Goal: Find specific fact: Find specific page/section

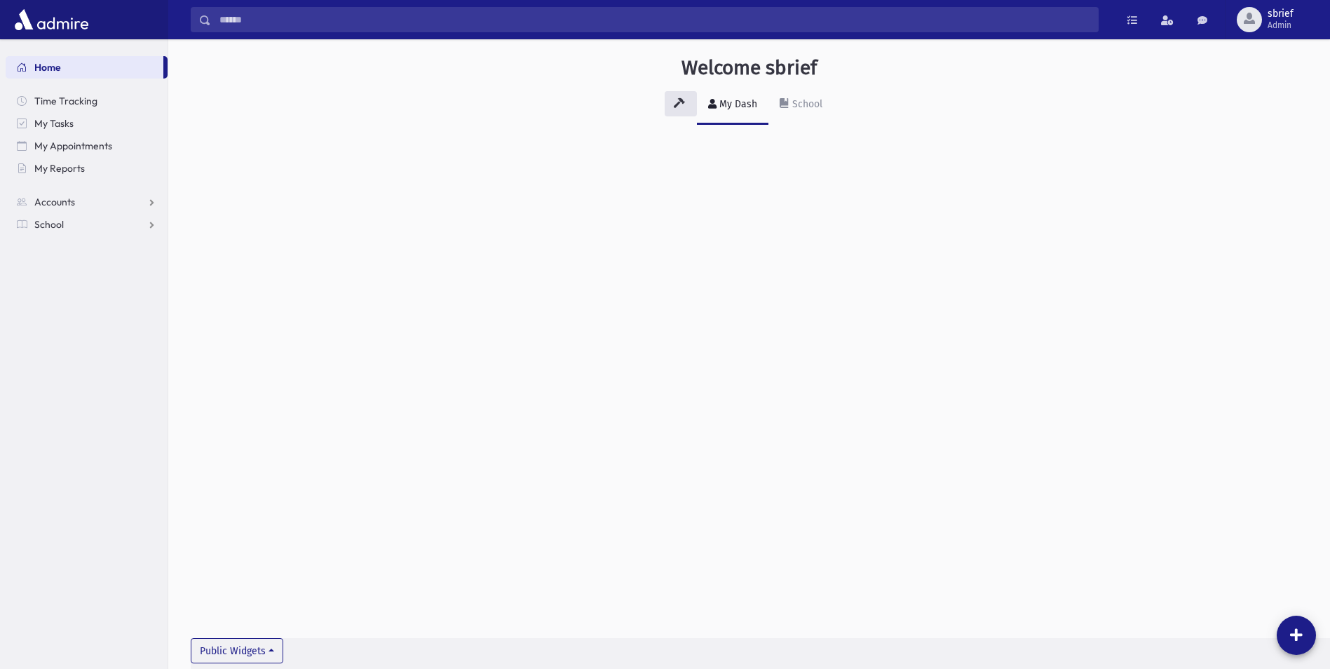
click at [550, 20] on input "Search" at bounding box center [654, 19] width 887 height 25
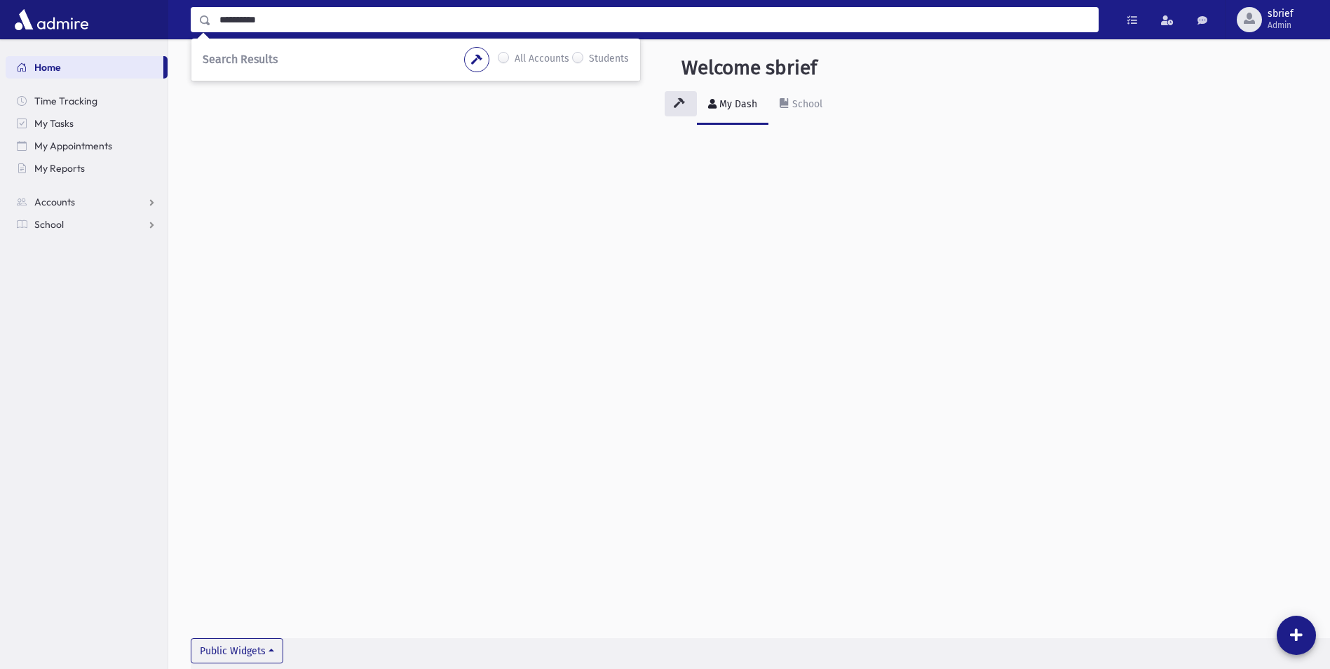
type input "**********"
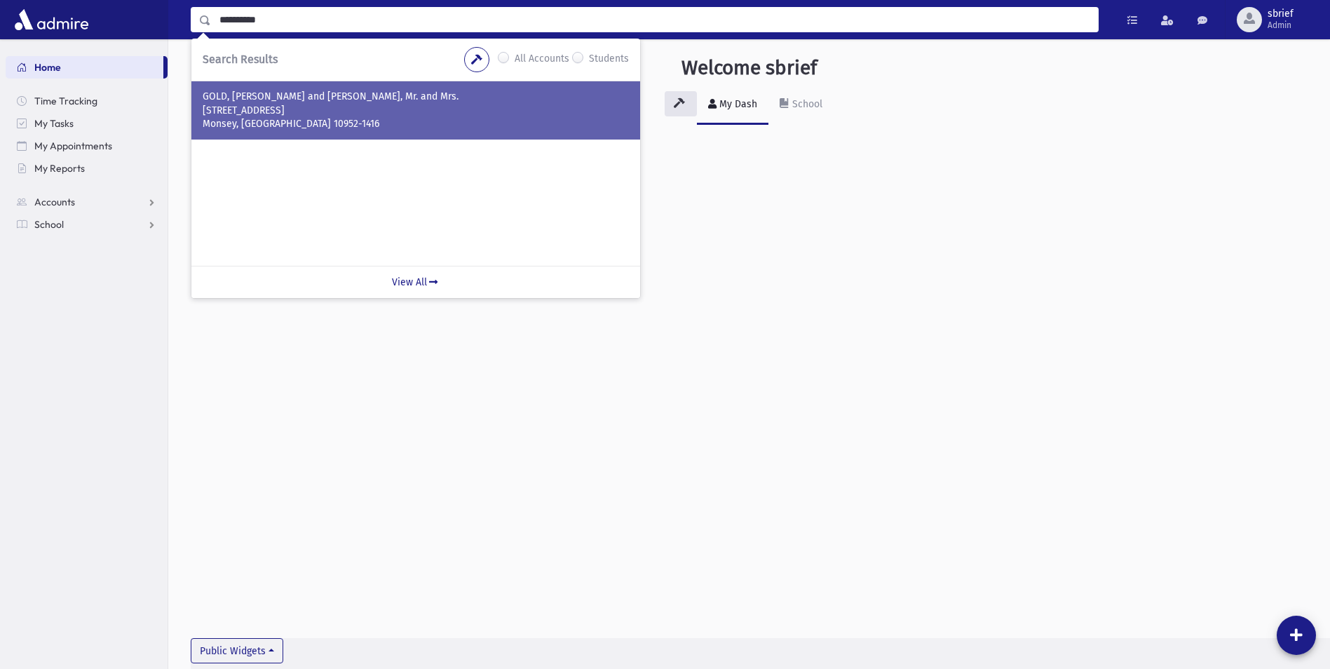
click at [420, 116] on p "[STREET_ADDRESS]" at bounding box center [416, 111] width 426 height 14
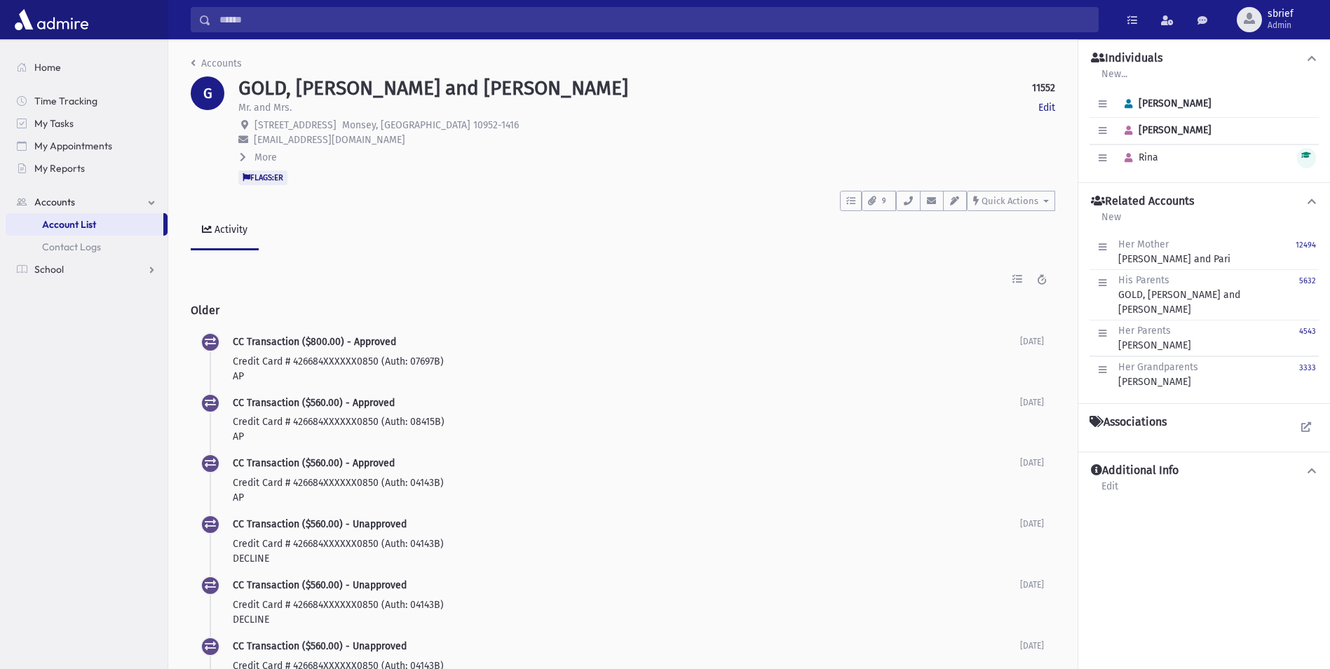
click at [266, 158] on span "More" at bounding box center [265, 157] width 22 height 12
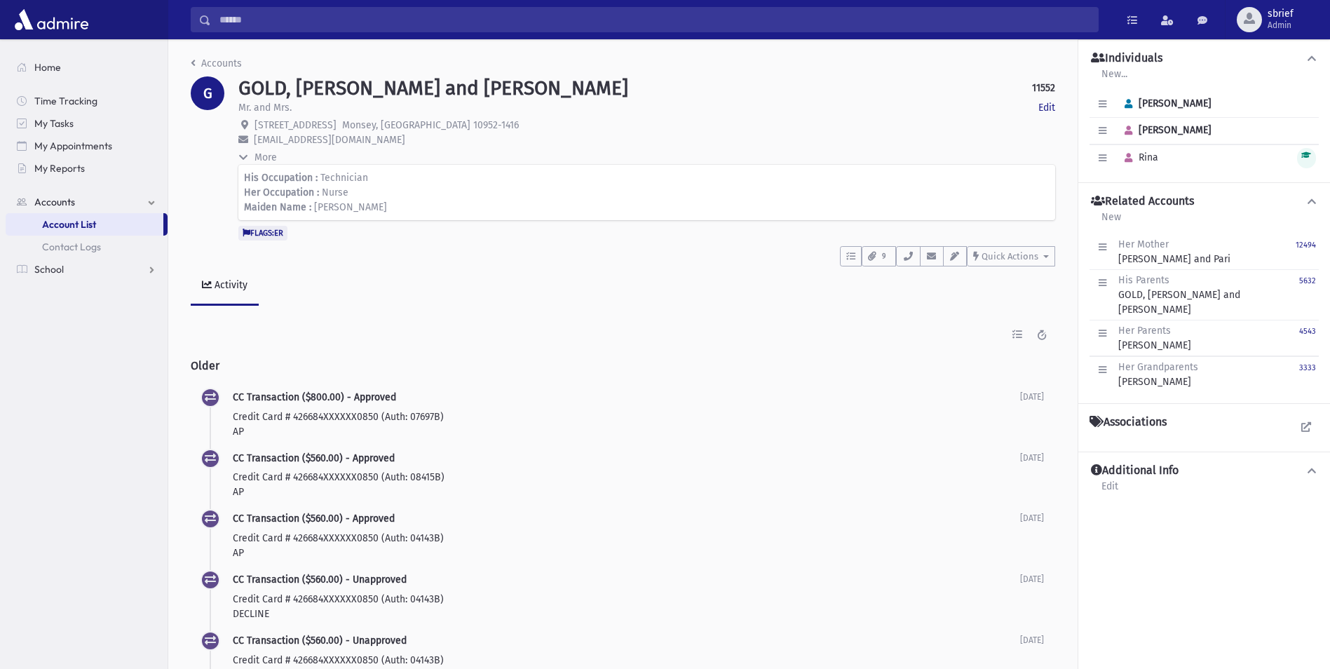
click at [271, 158] on span "More" at bounding box center [265, 157] width 22 height 12
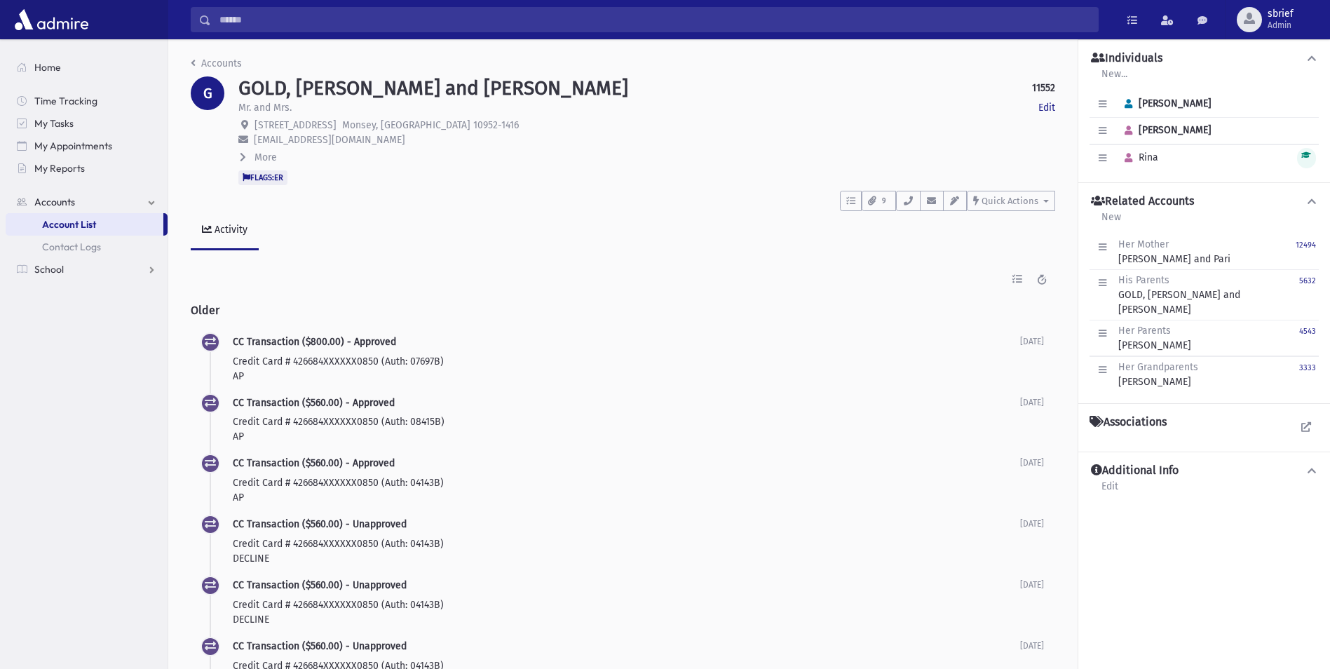
click at [271, 158] on span "More" at bounding box center [265, 157] width 22 height 12
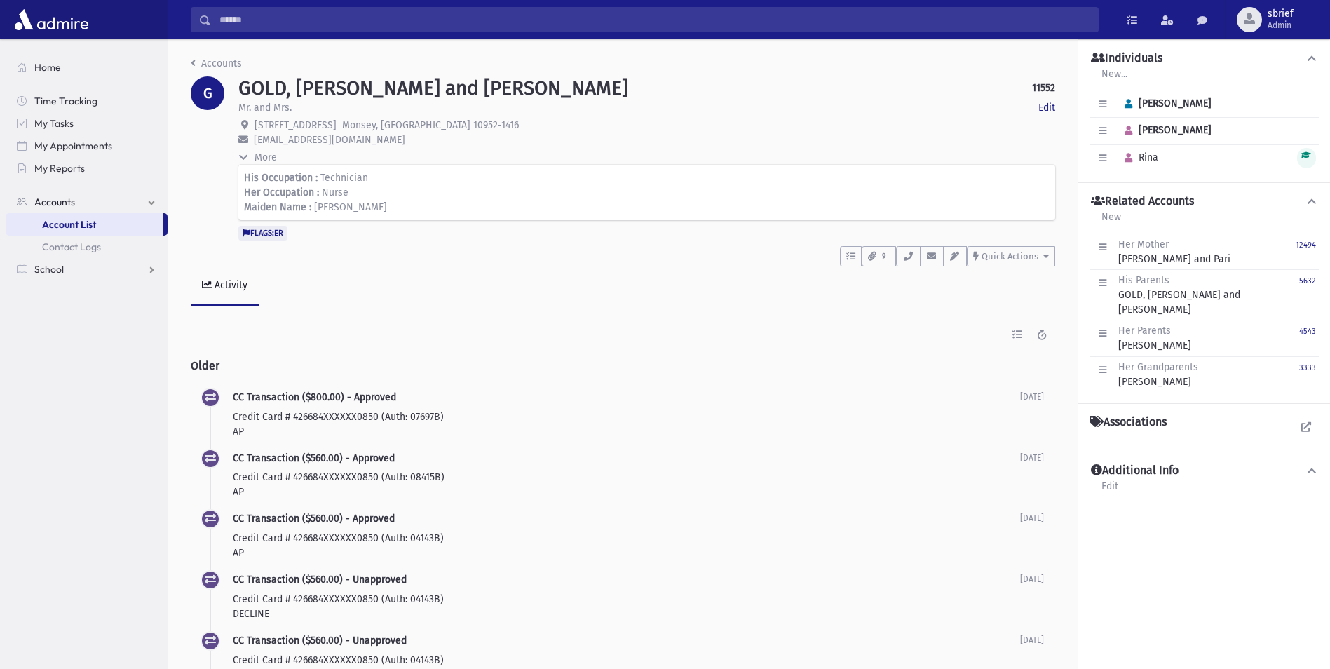
click at [271, 158] on span "More" at bounding box center [265, 157] width 22 height 12
